Goal: Transaction & Acquisition: Book appointment/travel/reservation

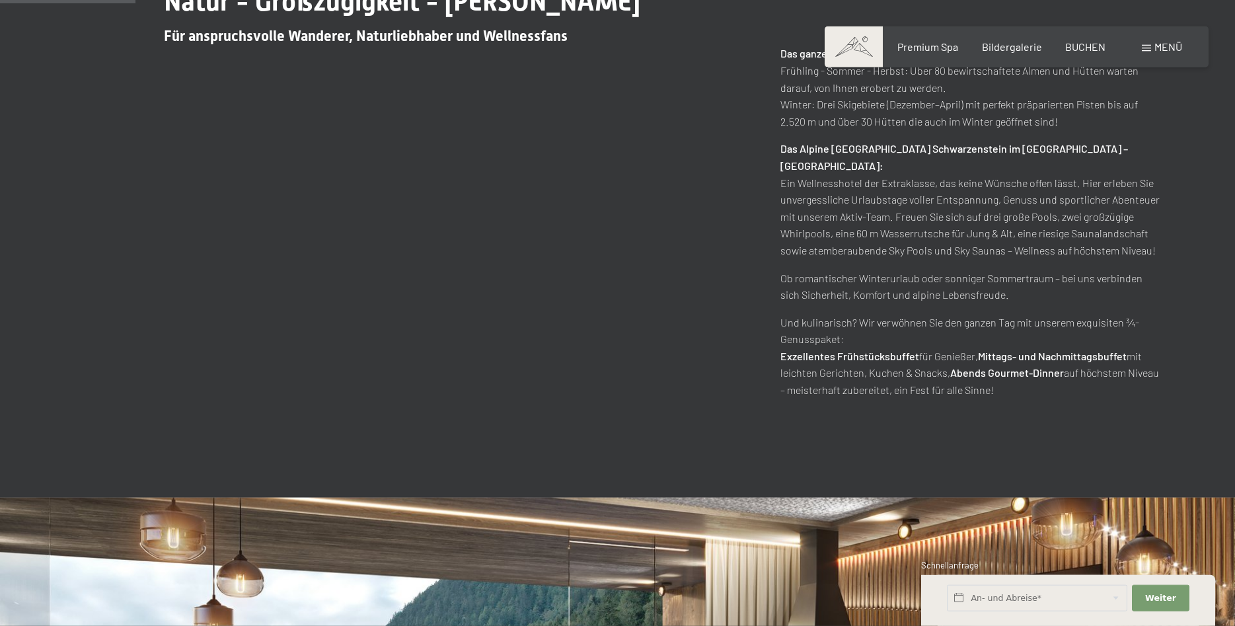
scroll to position [809, 0]
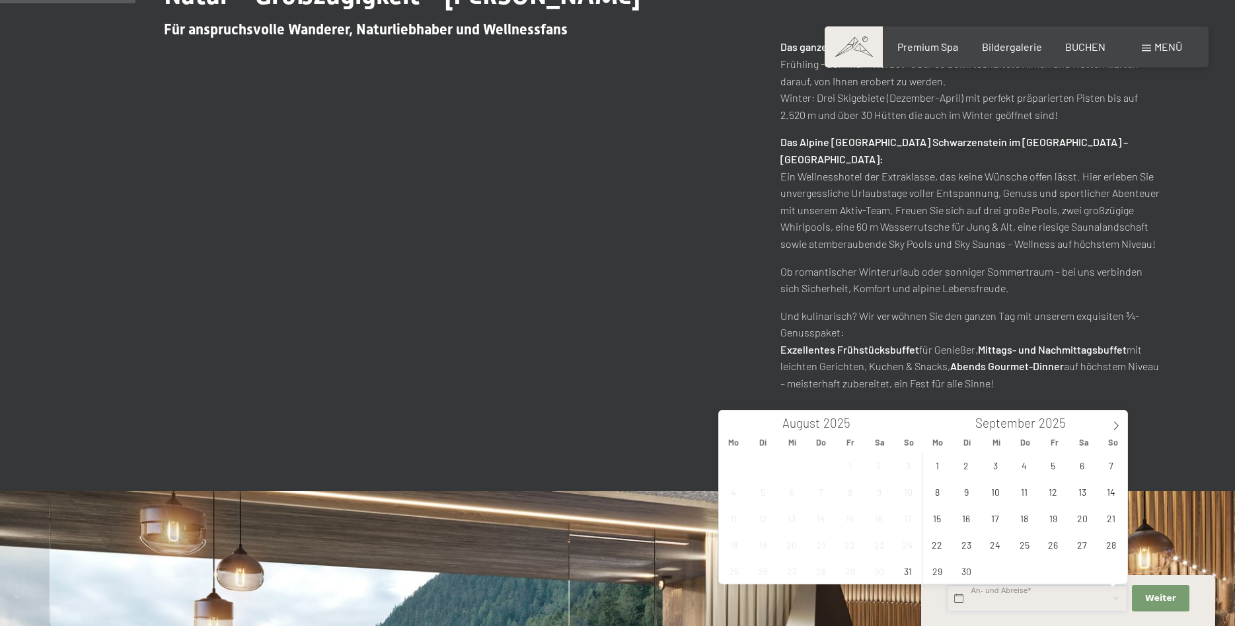
click at [1008, 597] on input "text" at bounding box center [1037, 598] width 180 height 27
click at [1113, 469] on span "7" at bounding box center [1111, 465] width 26 height 26
click at [1052, 493] on span "12" at bounding box center [1053, 491] width 26 height 26
type input "So. 07.09.2025 - Fr. 12.09.2025"
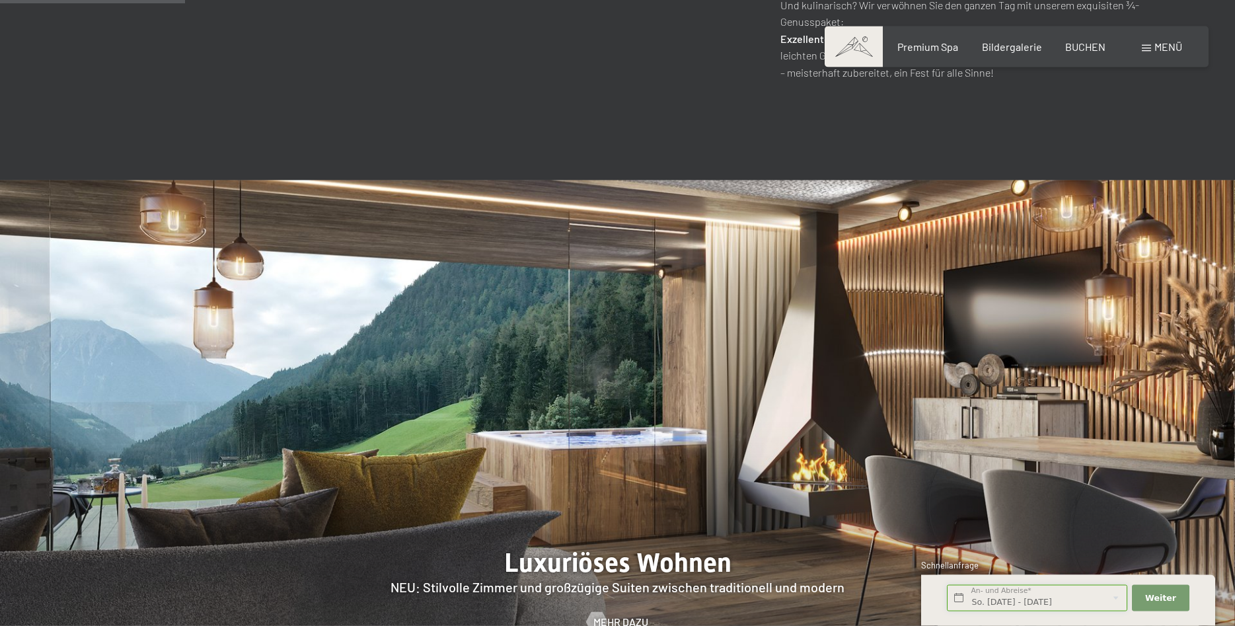
scroll to position [1146, 0]
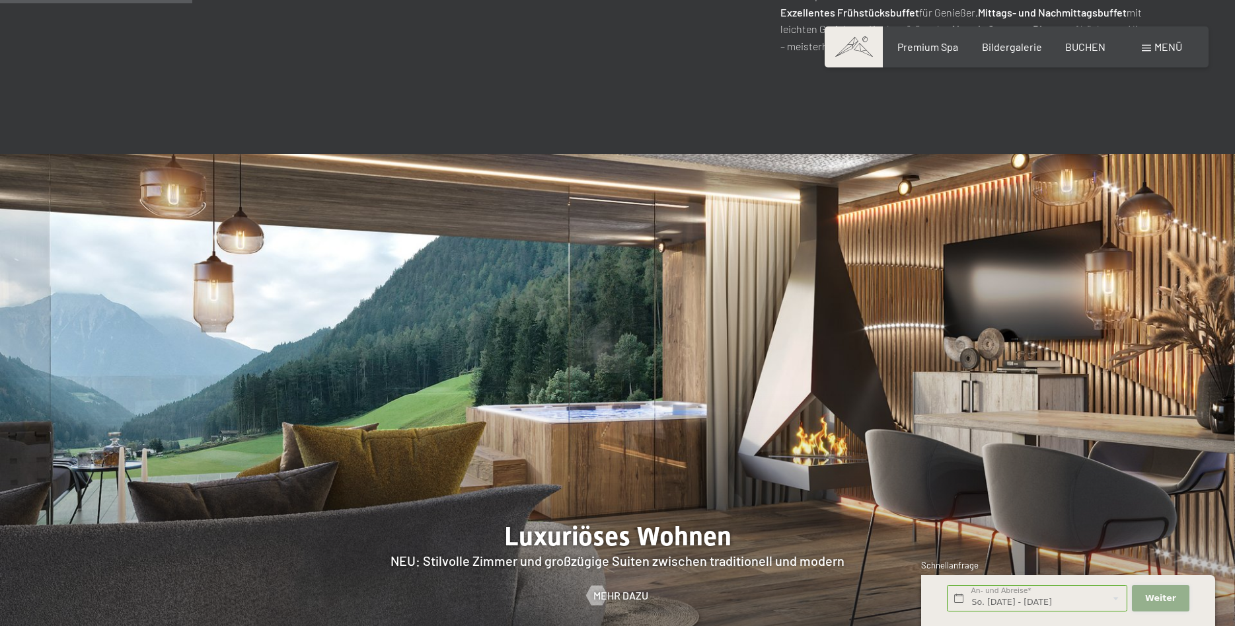
click at [1170, 600] on span "Weiter" at bounding box center [1160, 598] width 31 height 12
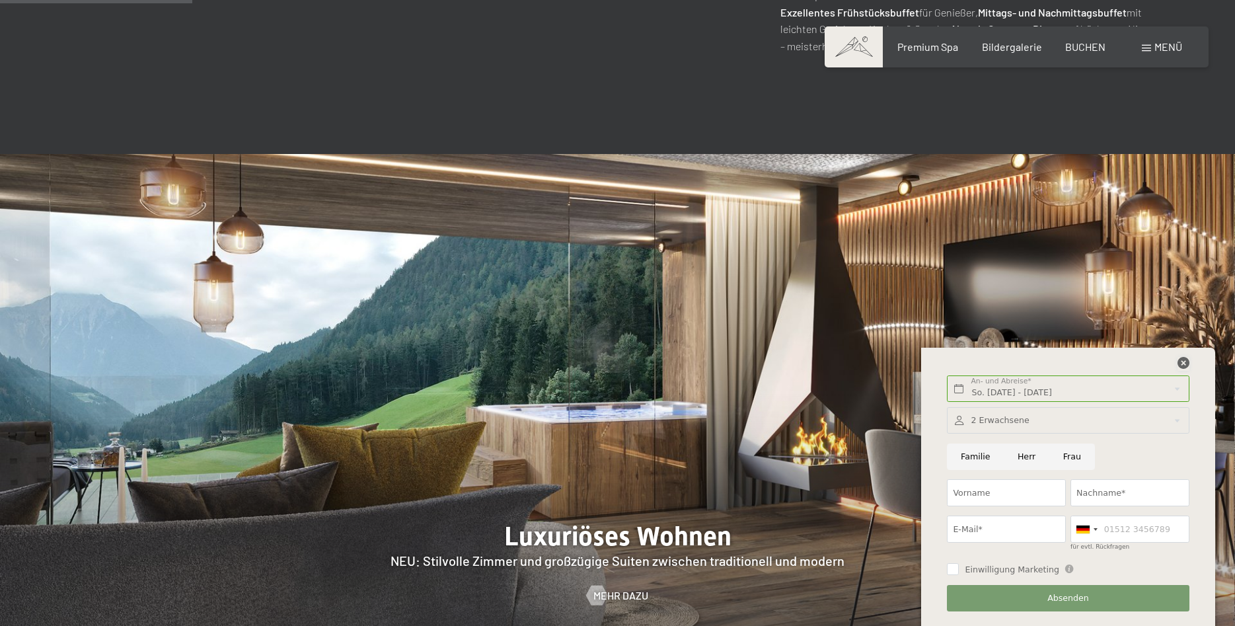
click at [1183, 365] on icon at bounding box center [1183, 363] width 12 height 12
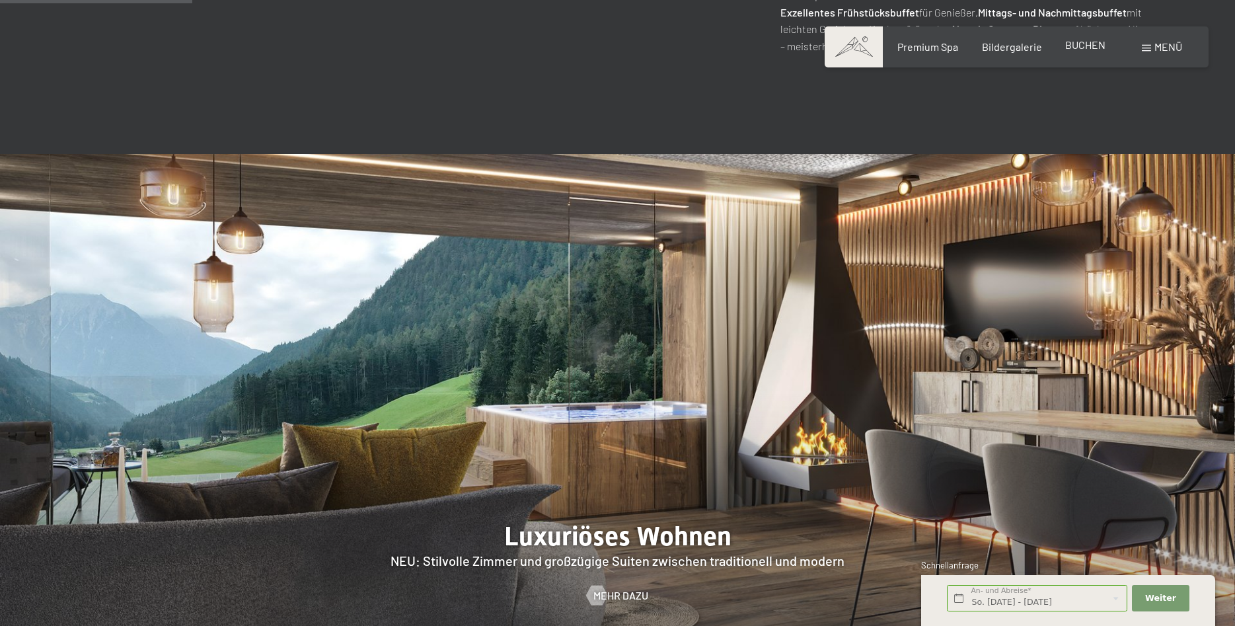
click at [1074, 46] on span "BUCHEN" at bounding box center [1085, 44] width 40 height 13
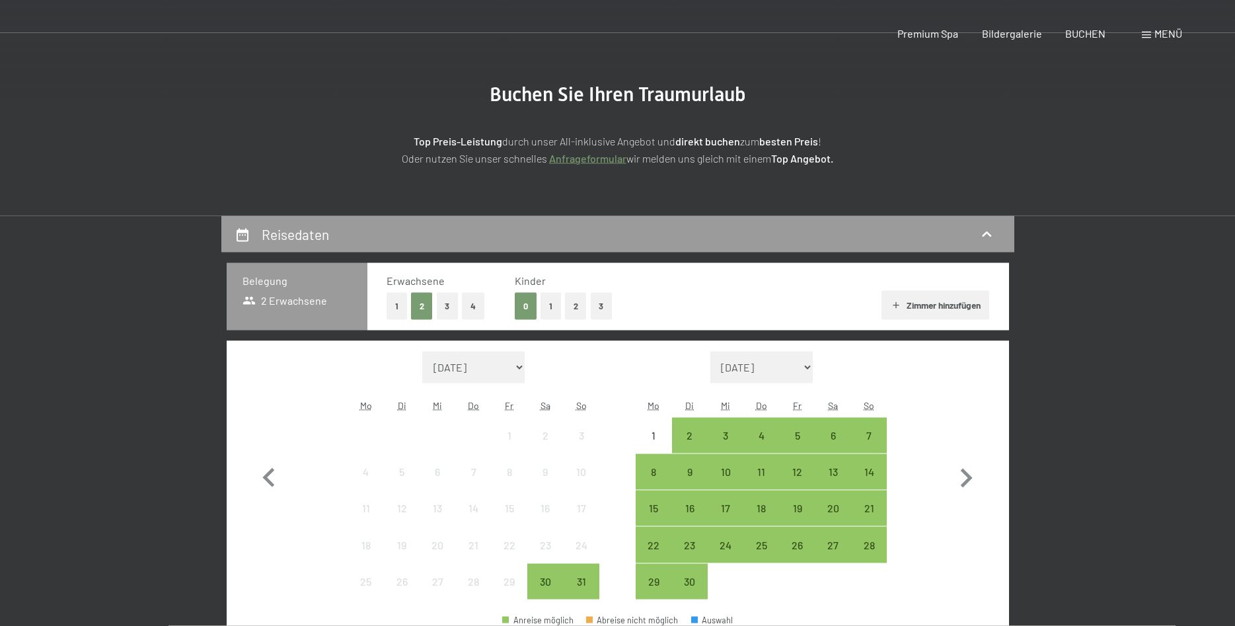
scroll to position [270, 0]
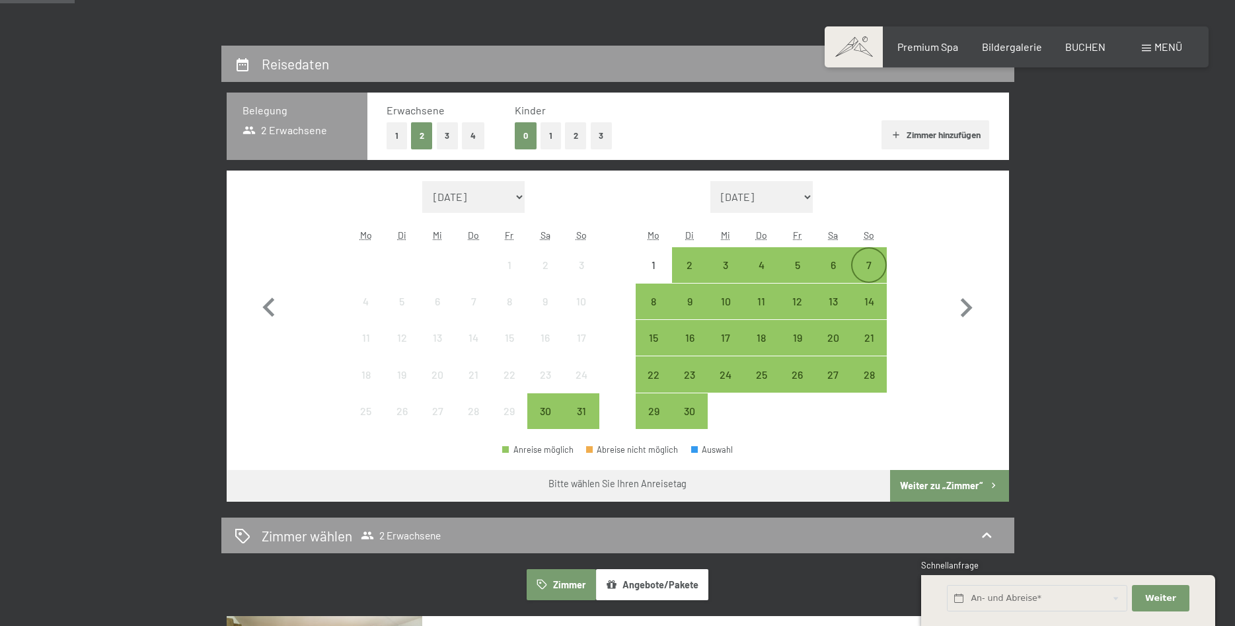
click at [867, 258] on div "7" at bounding box center [868, 264] width 33 height 33
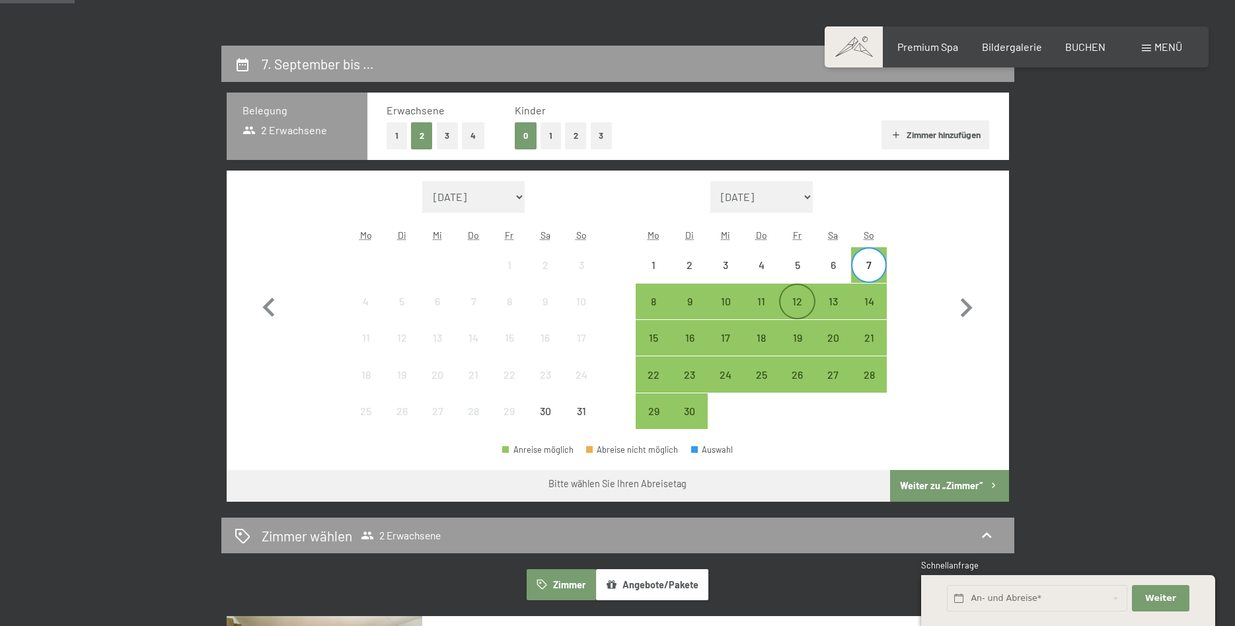
click at [807, 306] on div "12" at bounding box center [796, 312] width 33 height 33
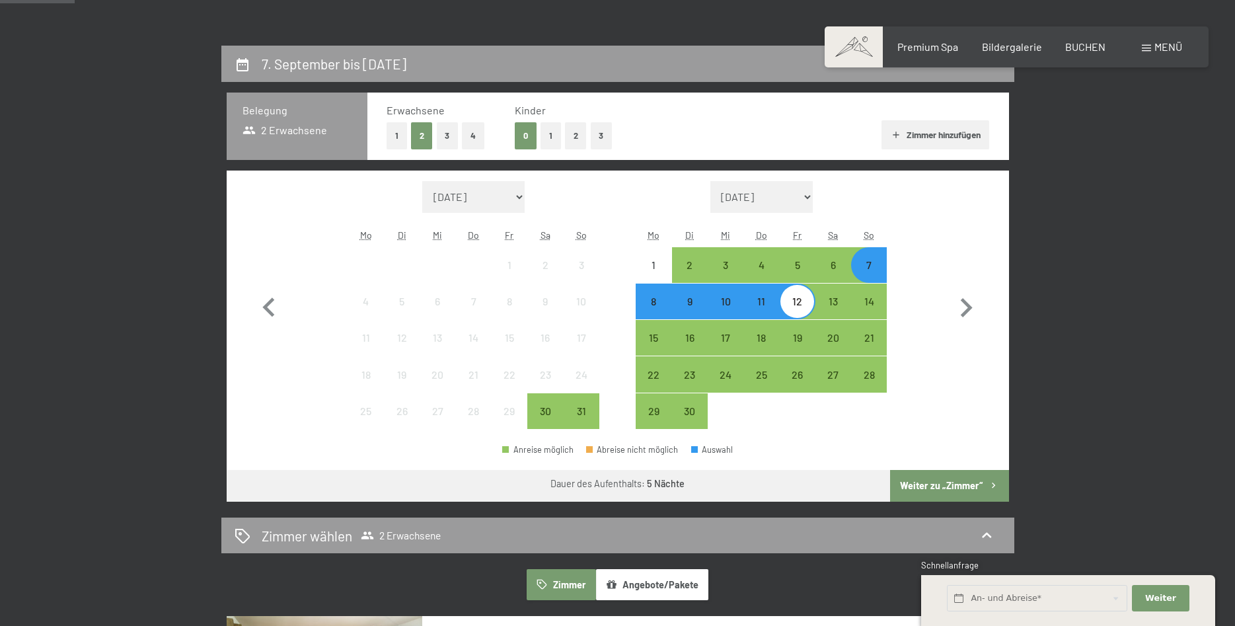
click at [942, 480] on button "Weiter zu „Zimmer“" at bounding box center [949, 486] width 118 height 32
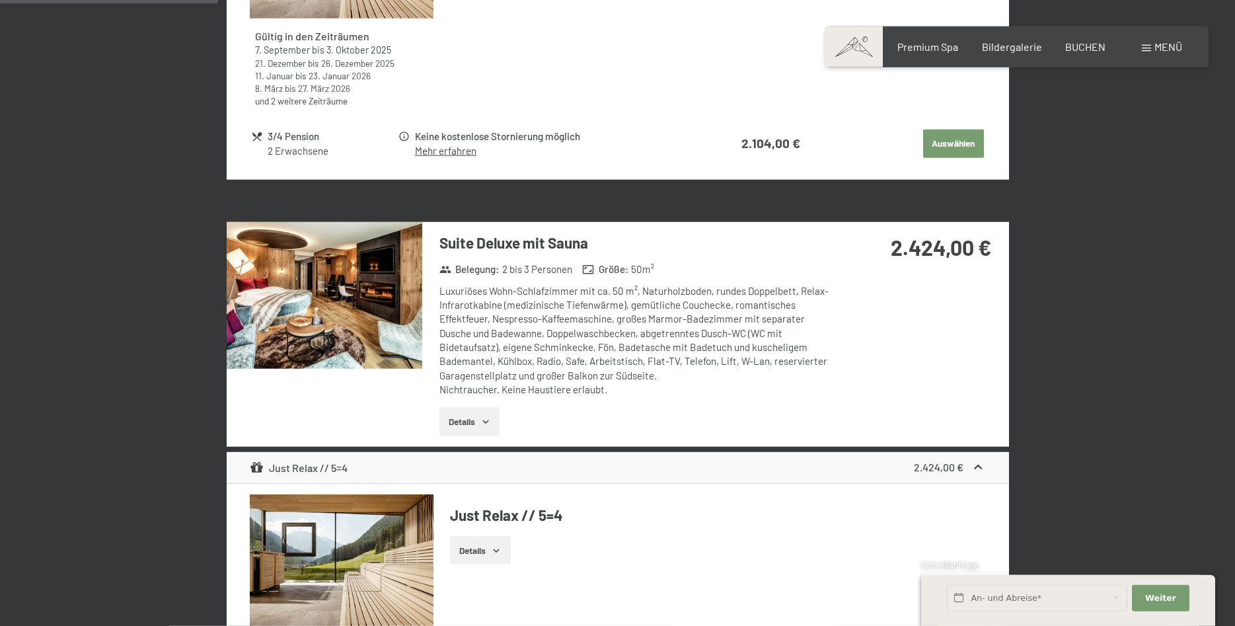
scroll to position [652, 0]
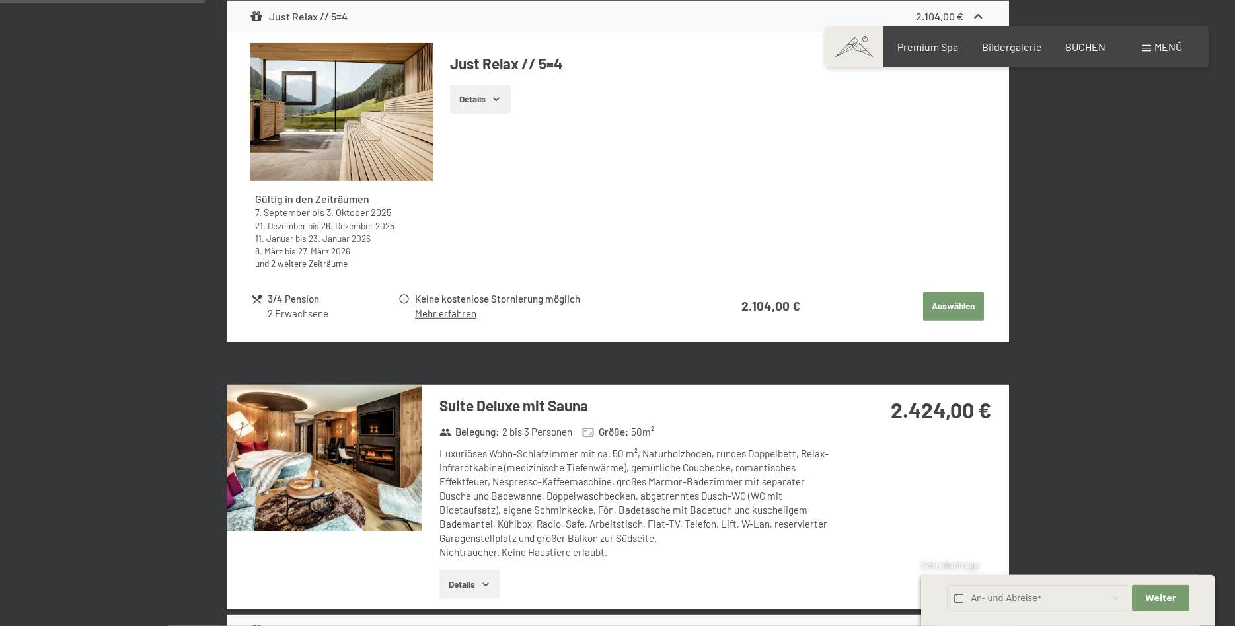
click at [486, 98] on button "Details" at bounding box center [480, 99] width 60 height 29
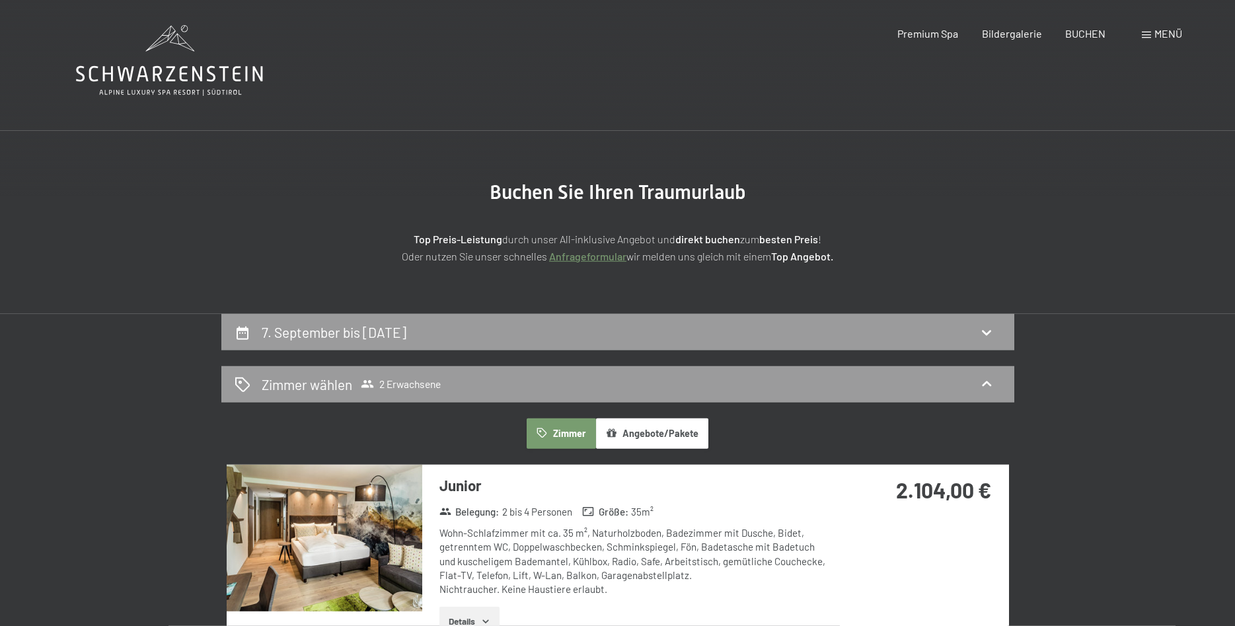
scroll to position [0, 0]
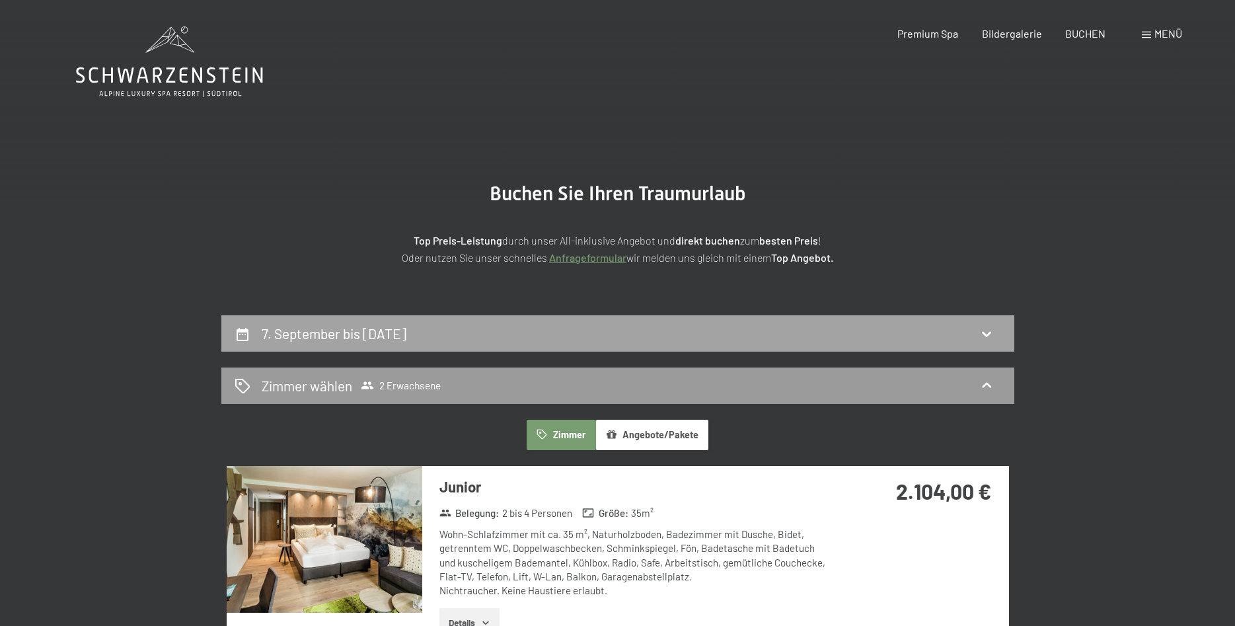
click at [984, 332] on icon at bounding box center [986, 334] width 16 height 16
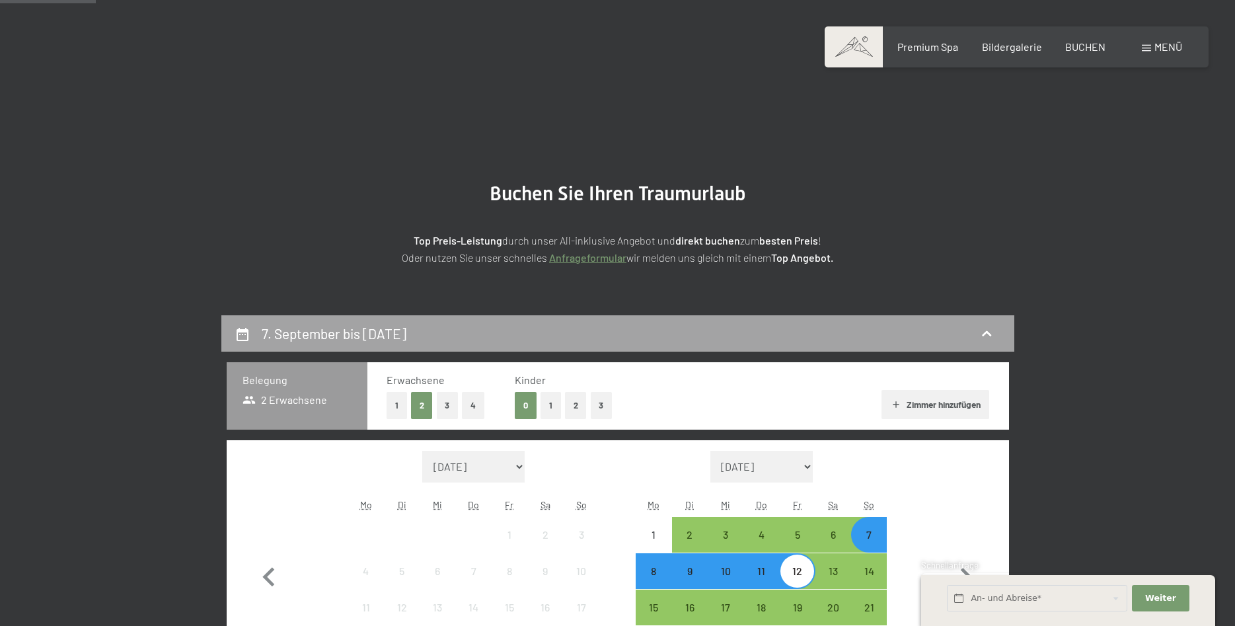
scroll to position [315, 0]
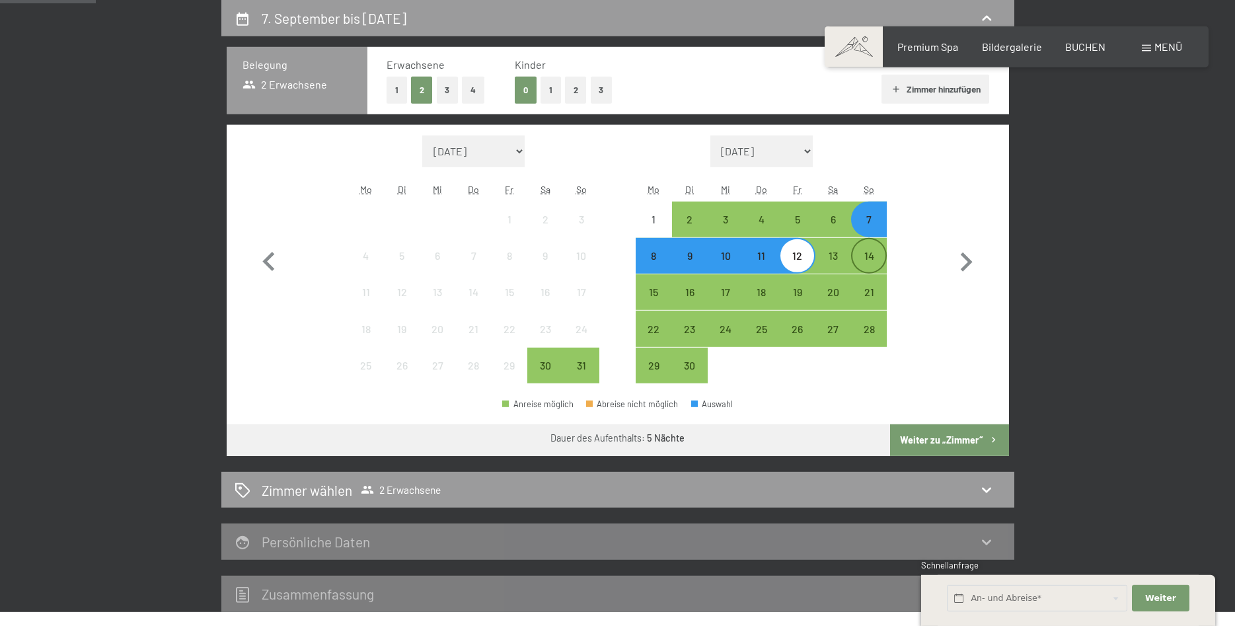
click at [869, 257] on div "14" at bounding box center [868, 266] width 33 height 33
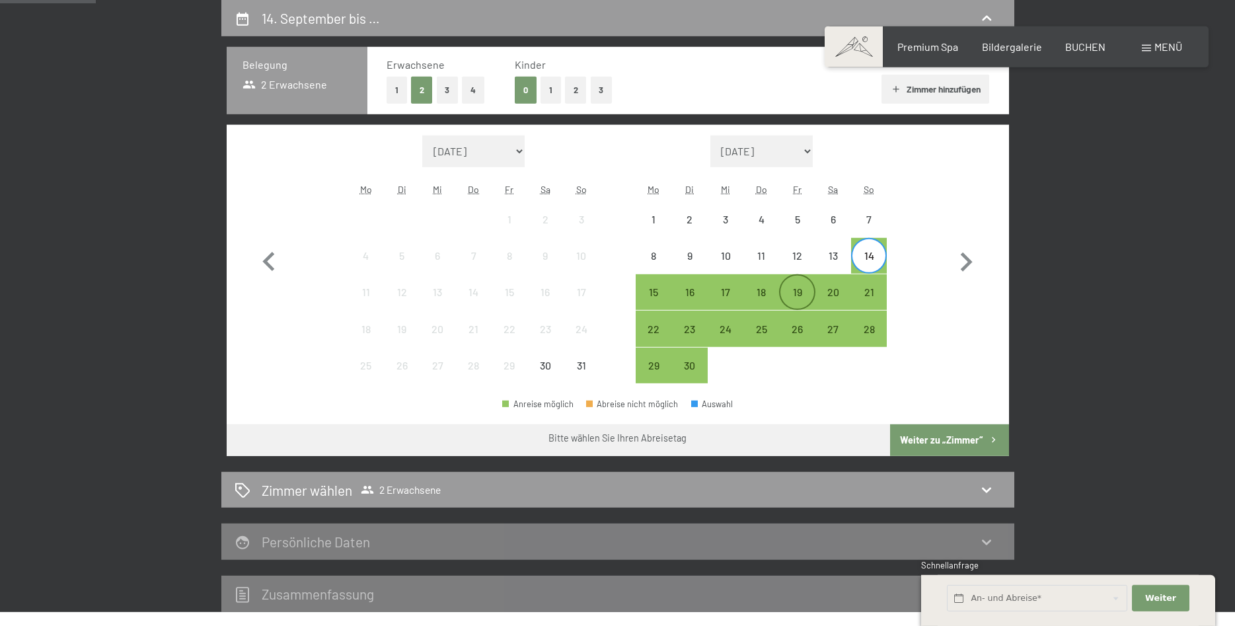
click at [800, 297] on div "19" at bounding box center [796, 303] width 33 height 33
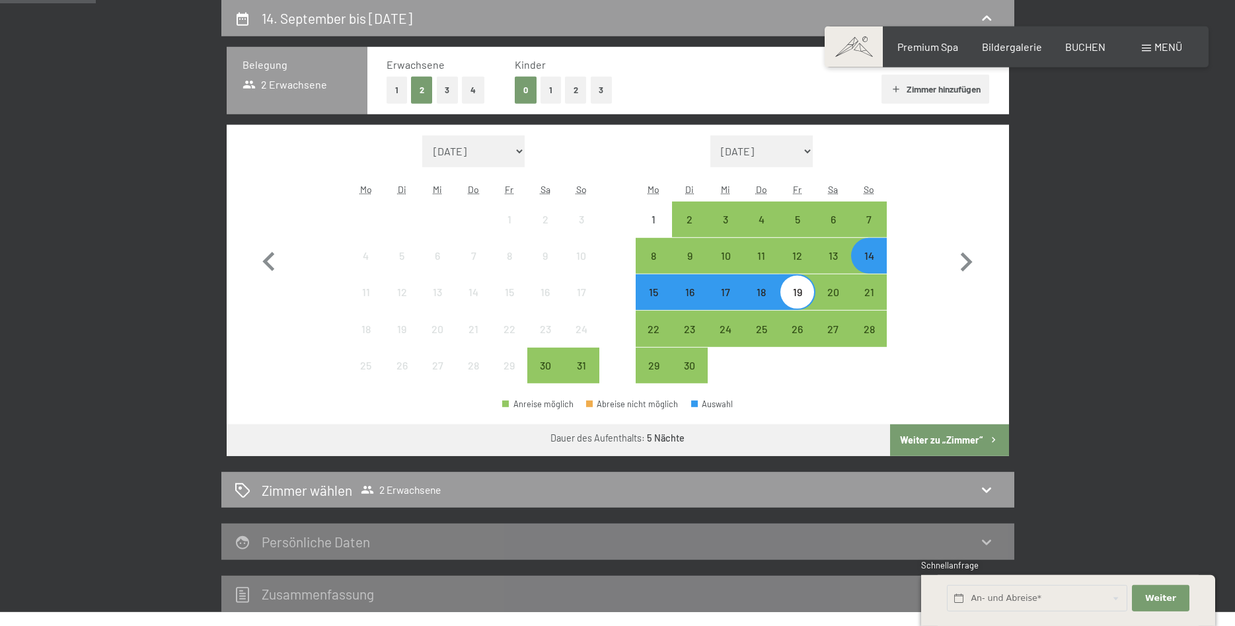
click at [984, 435] on button "Weiter zu „Zimmer“" at bounding box center [949, 440] width 118 height 32
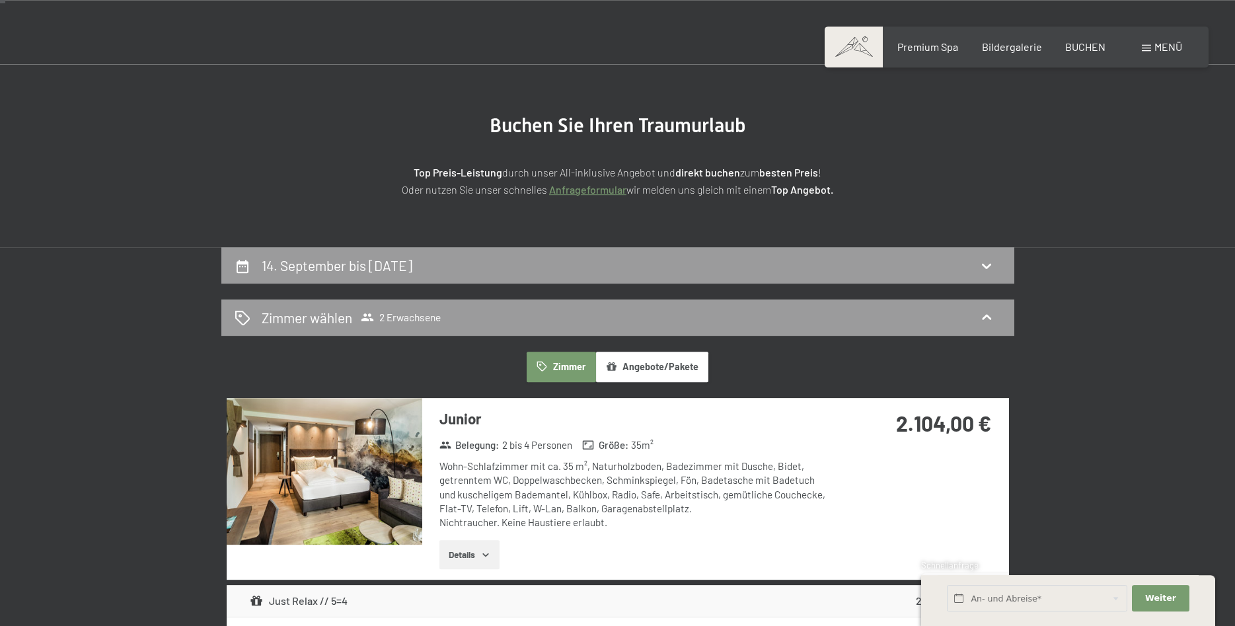
scroll to position [0, 0]
